Goal: Navigation & Orientation: Find specific page/section

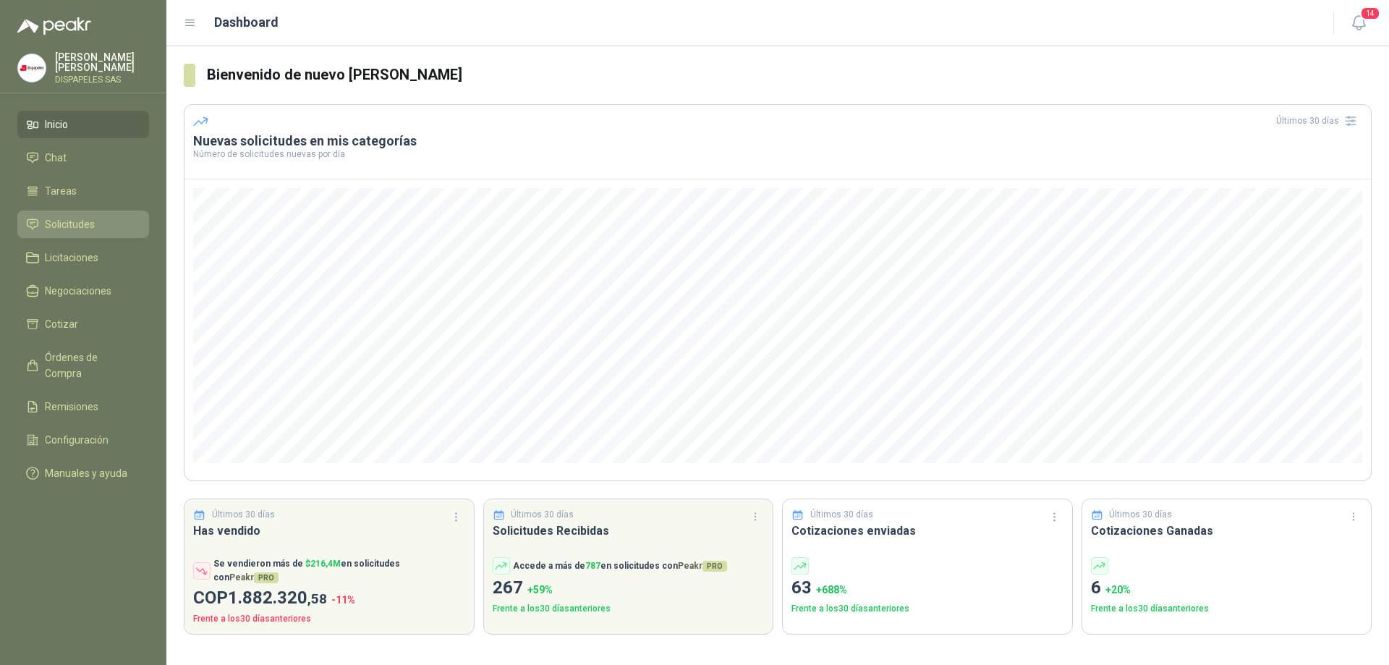
click at [59, 217] on span "Solicitudes" at bounding box center [70, 224] width 50 height 16
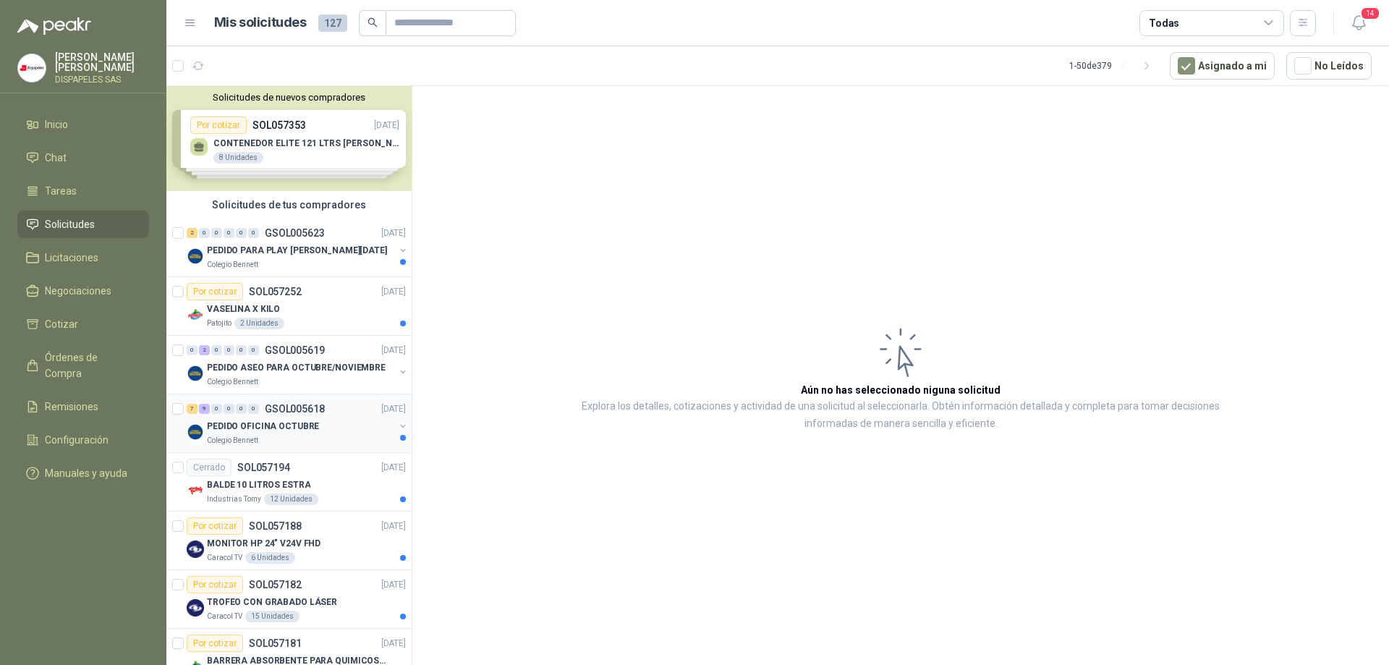
click at [260, 420] on p "PEDIDO OFICINA OCTUBRE" at bounding box center [263, 427] width 112 height 14
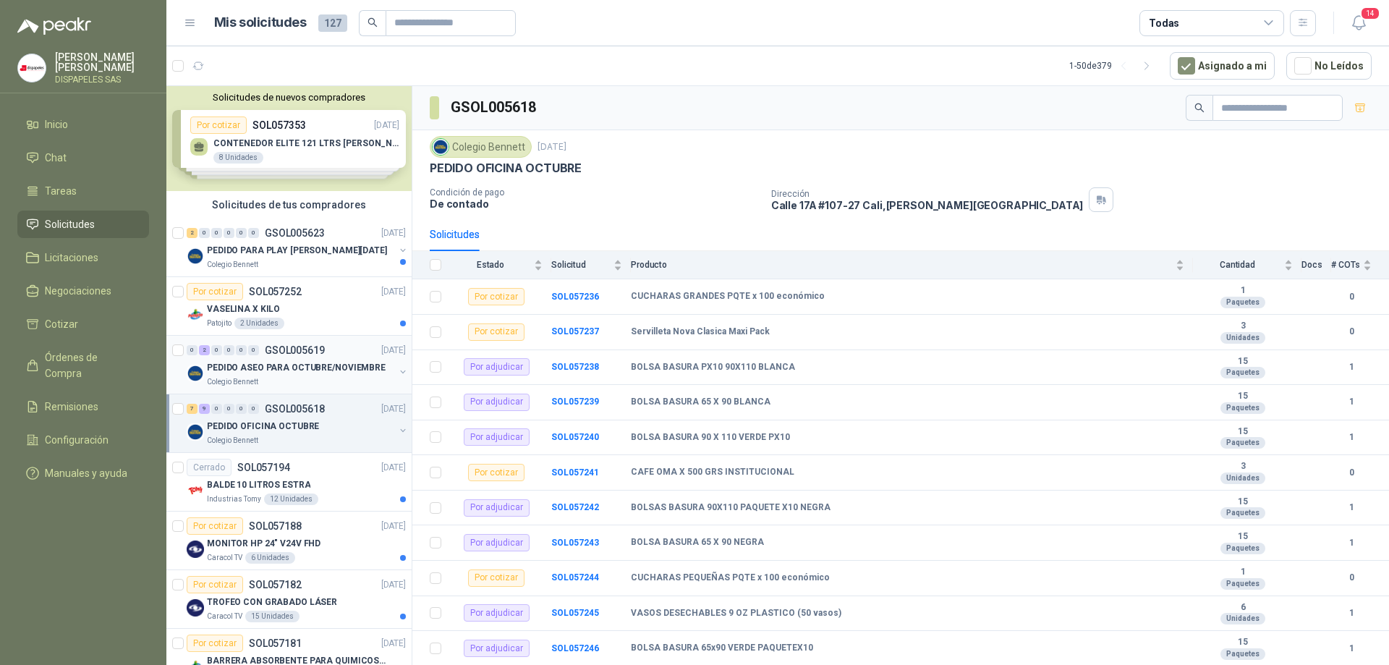
click at [254, 366] on p "PEDIDO ASEO PARA OCTUBRE/NOVIEMBRE" at bounding box center [296, 368] width 179 height 14
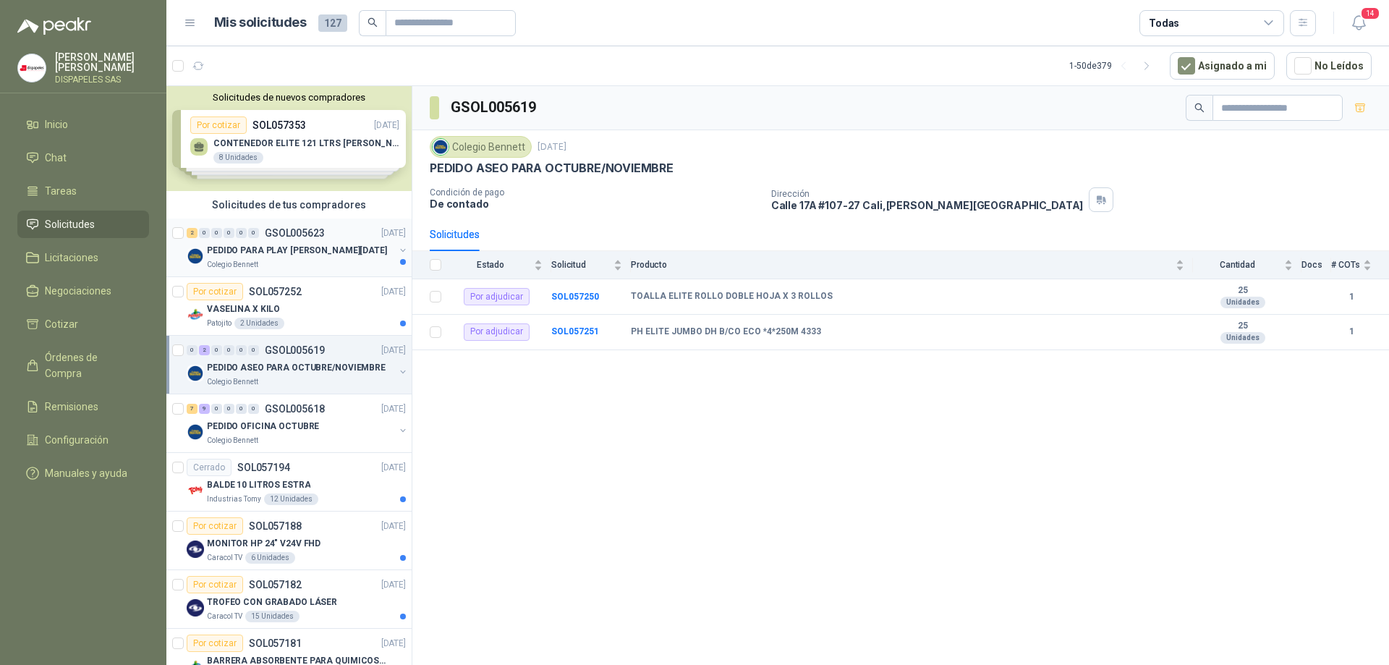
click at [254, 255] on p "PEDIDO PARA PLAY DE NAVIDAD" at bounding box center [297, 251] width 180 height 14
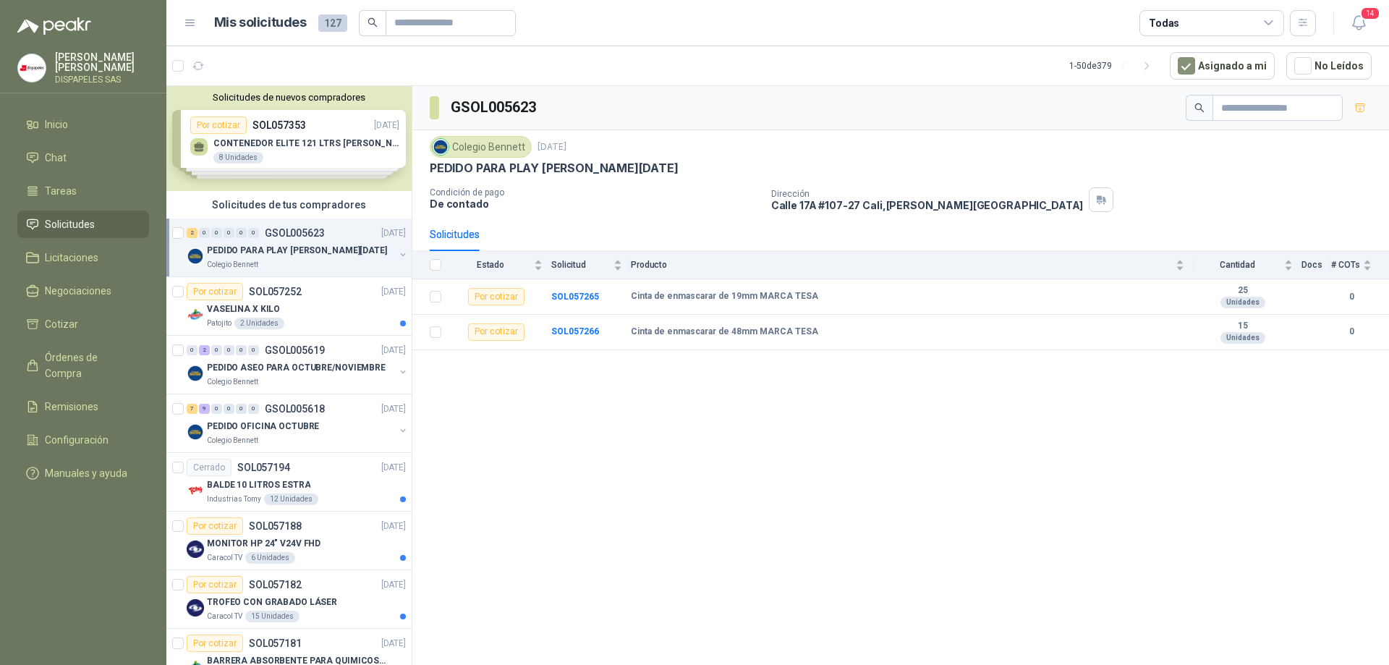
click at [70, 221] on span "Solicitudes" at bounding box center [70, 224] width 50 height 16
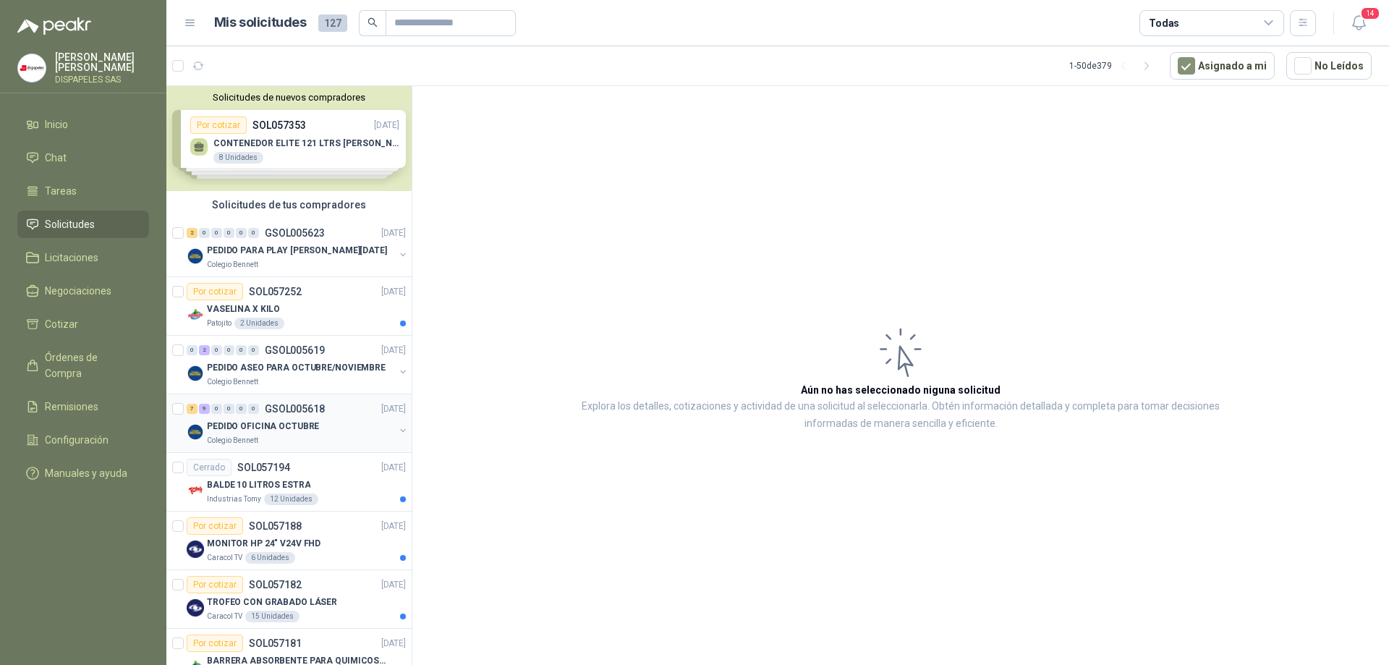
click at [263, 425] on p "PEDIDO OFICINA OCTUBRE" at bounding box center [263, 427] width 112 height 14
